Goal: Task Accomplishment & Management: Use online tool/utility

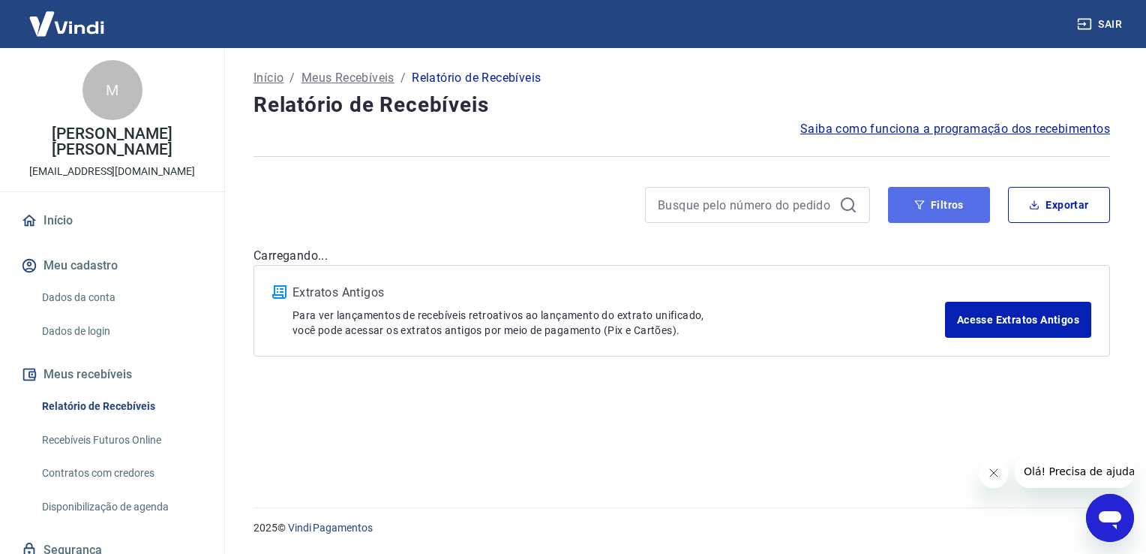
click at [911, 212] on button "Filtros" at bounding box center [939, 205] width 102 height 36
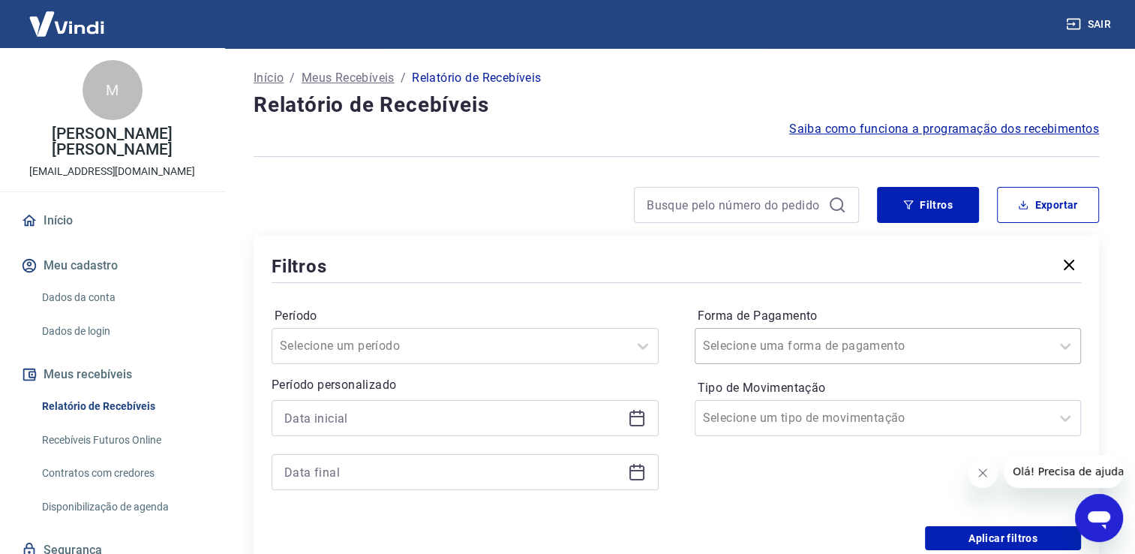
click at [770, 348] on input "Forma de Pagamento" at bounding box center [779, 346] width 152 height 18
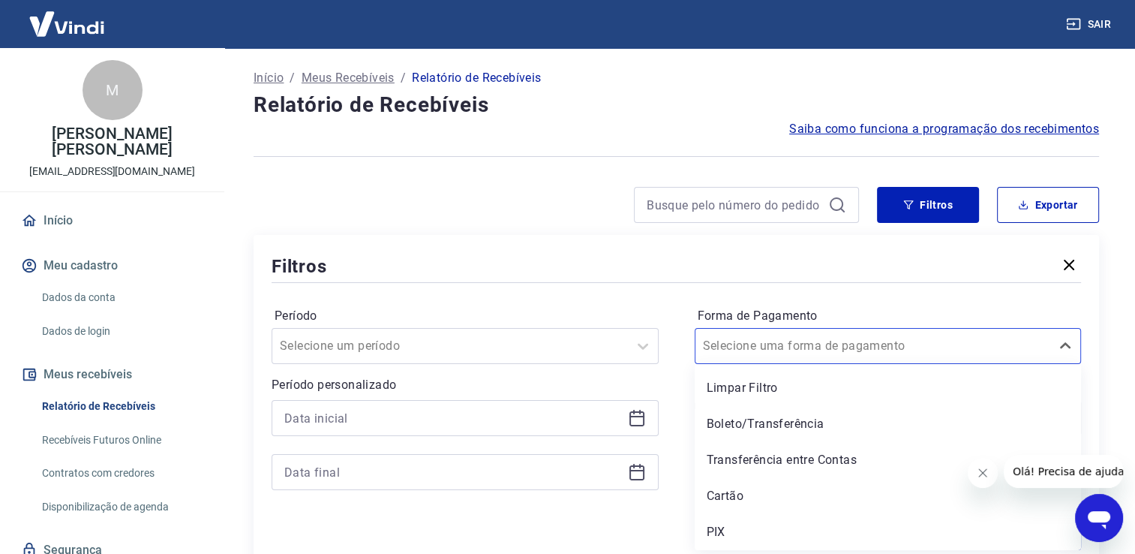
click at [725, 501] on div "Cartão" at bounding box center [888, 496] width 387 height 30
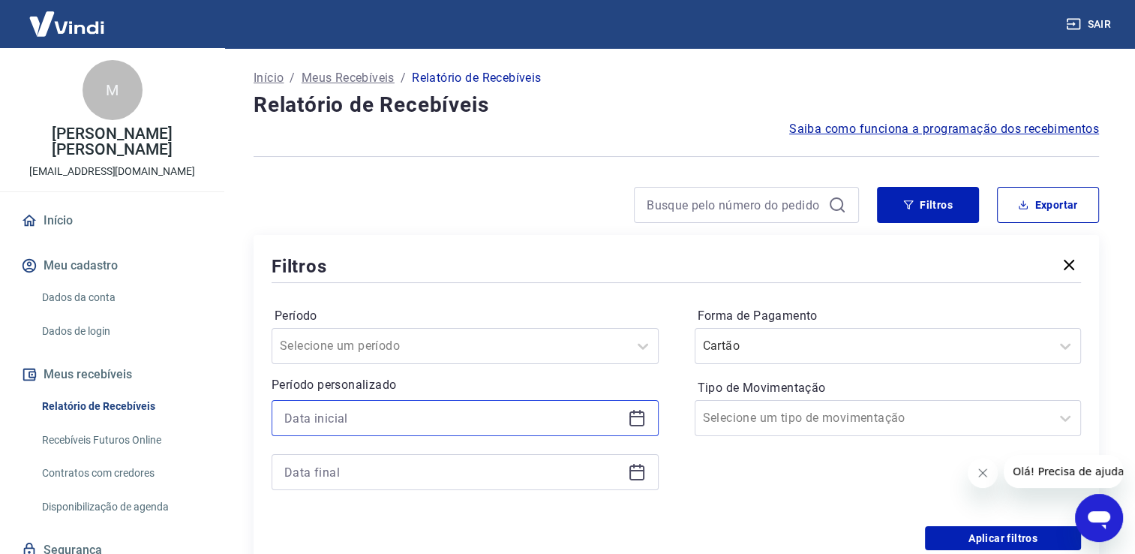
click at [588, 410] on input at bounding box center [453, 418] width 338 height 23
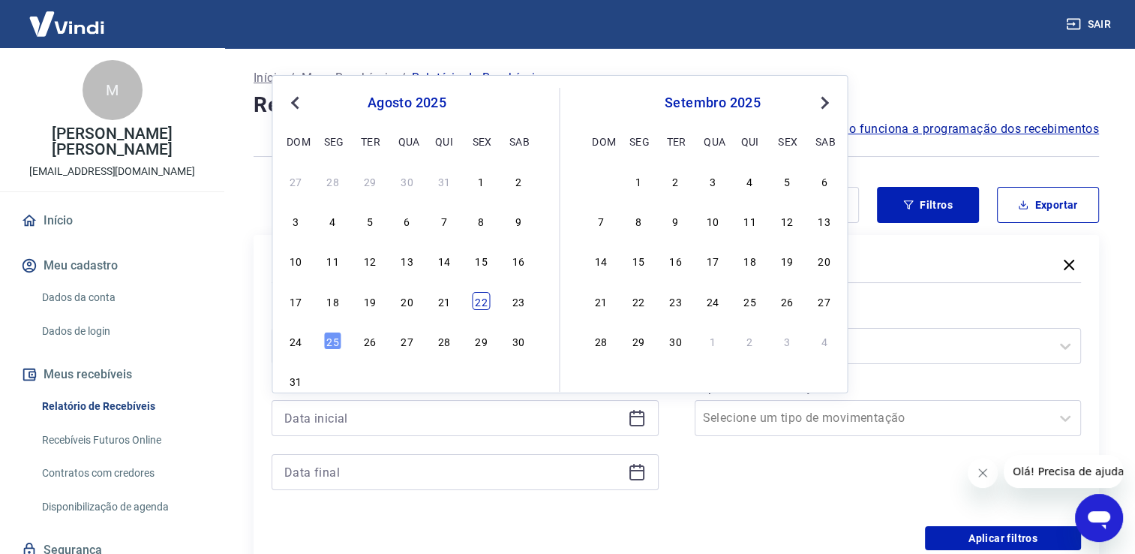
click at [482, 301] on div "22" at bounding box center [481, 301] width 18 height 18
type input "[DATE]"
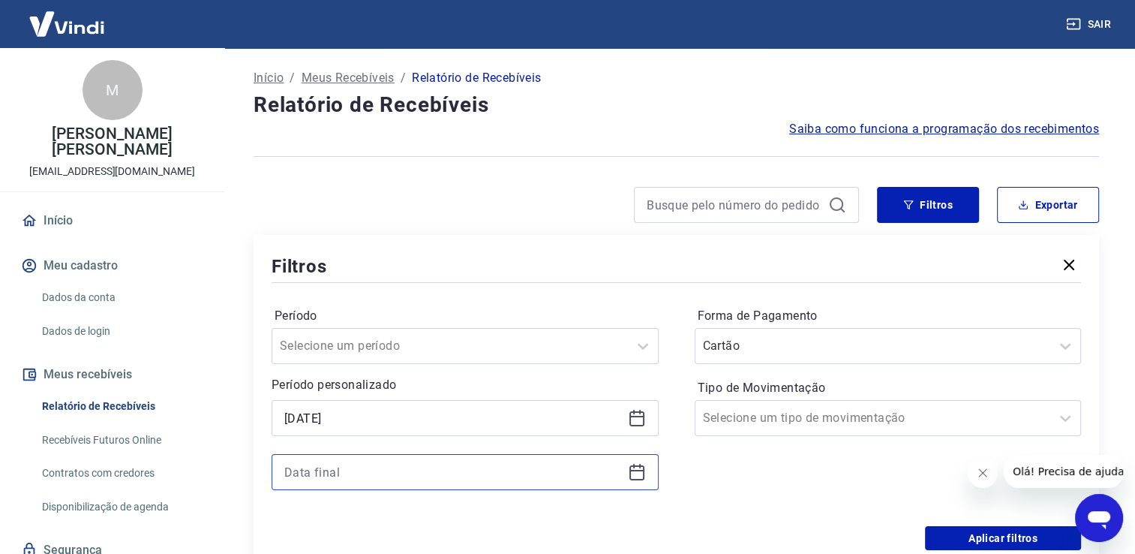
click at [391, 470] on input at bounding box center [453, 472] width 338 height 23
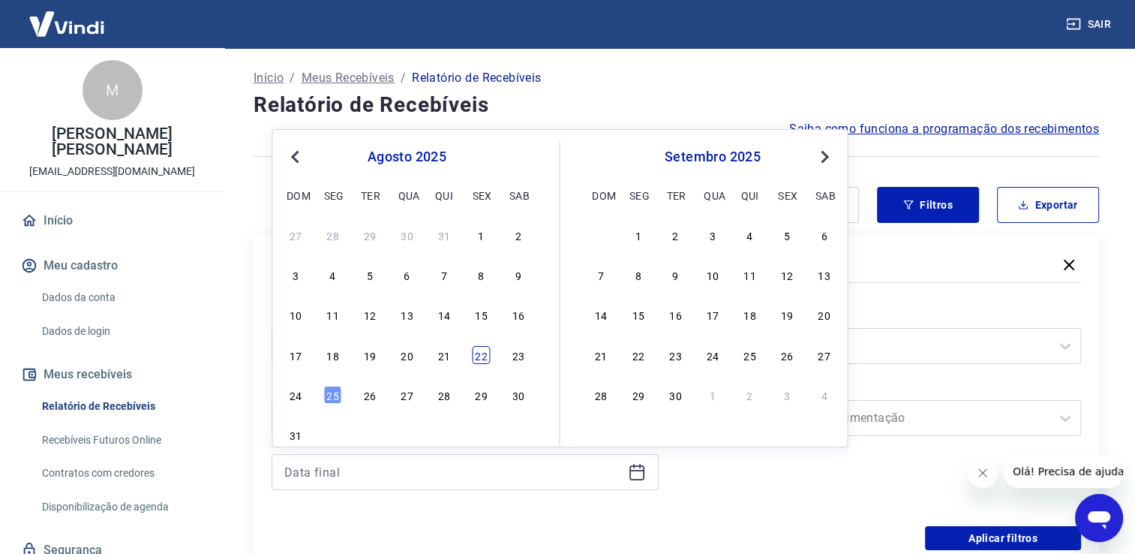
click at [481, 359] on div "22" at bounding box center [481, 355] width 18 height 18
type input "[DATE]"
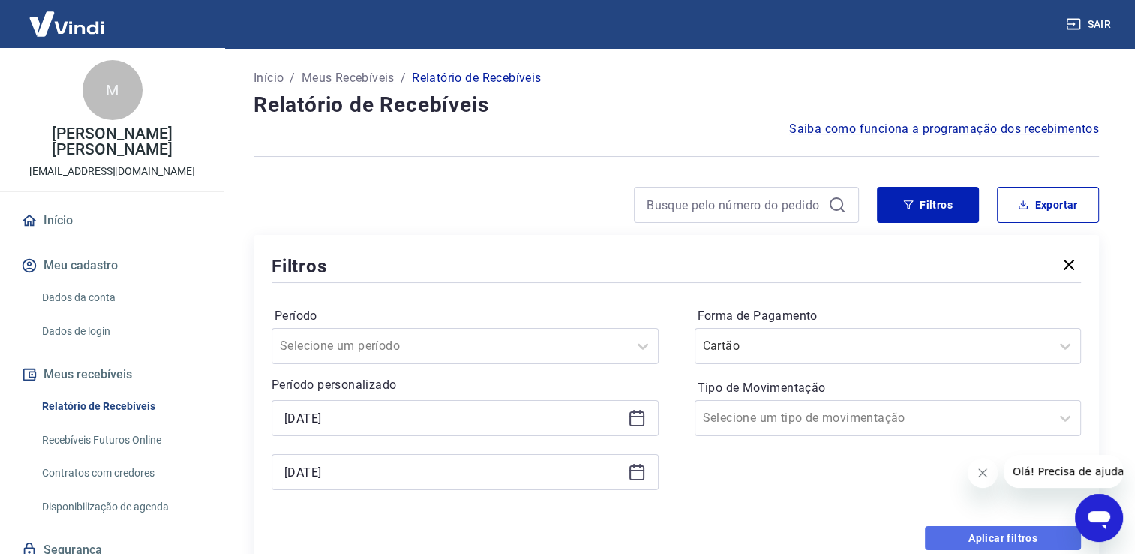
click at [963, 533] on button "Aplicar filtros" at bounding box center [1003, 538] width 156 height 24
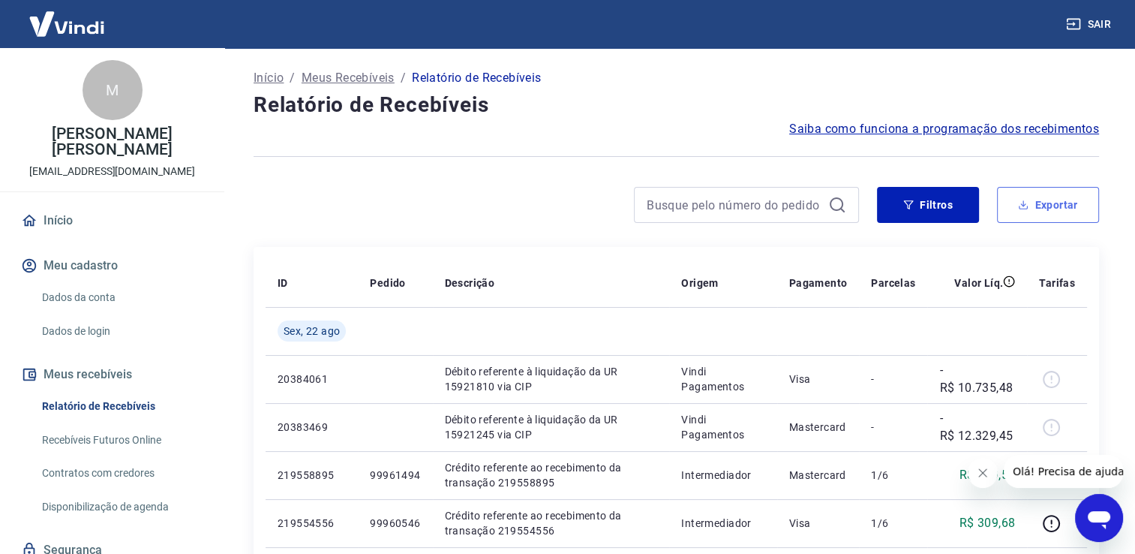
click at [1080, 203] on button "Exportar" at bounding box center [1048, 205] width 102 height 36
type input "[DATE]"
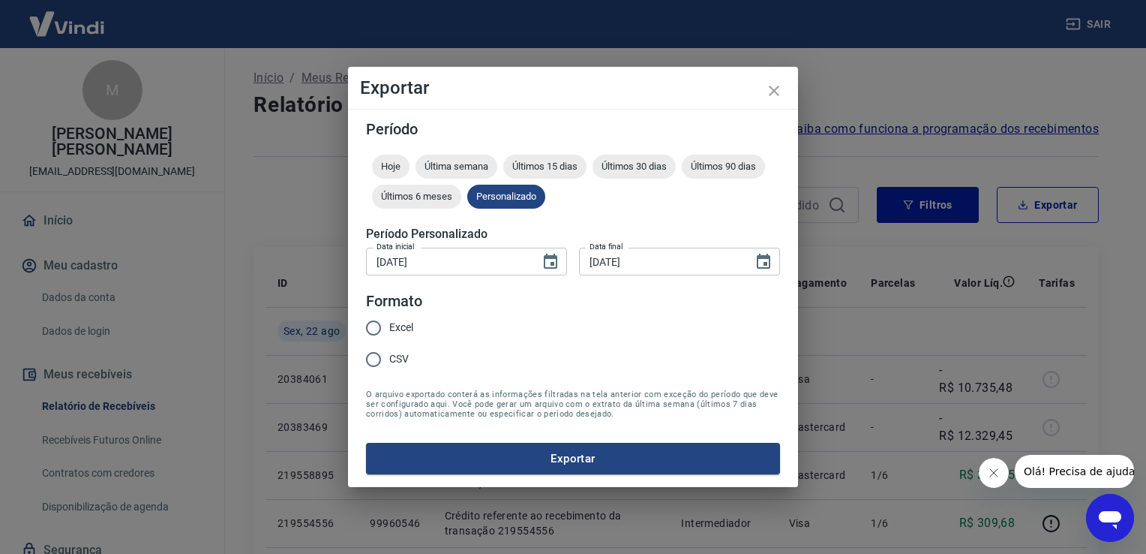
click at [402, 323] on span "Excel" at bounding box center [401, 328] width 24 height 16
click at [389, 323] on input "Excel" at bounding box center [374, 328] width 32 height 32
radio input "true"
click at [555, 470] on button "Exportar" at bounding box center [573, 459] width 414 height 32
